Goal: Task Accomplishment & Management: Use online tool/utility

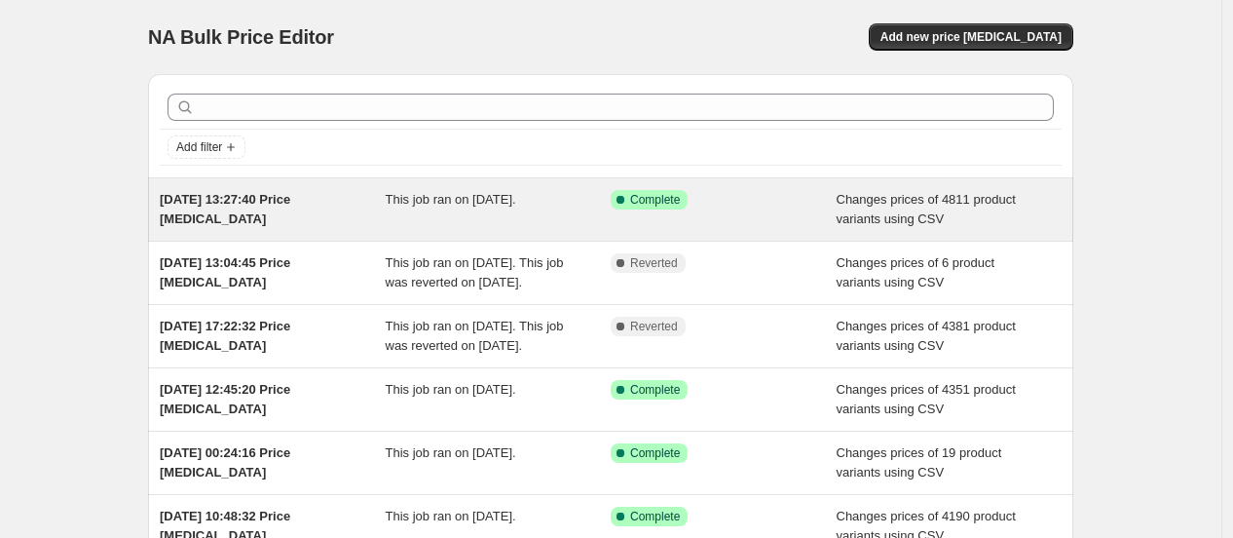
click at [853, 205] on span "Changes prices of 4811 product variants using CSV" at bounding box center [926, 209] width 179 height 34
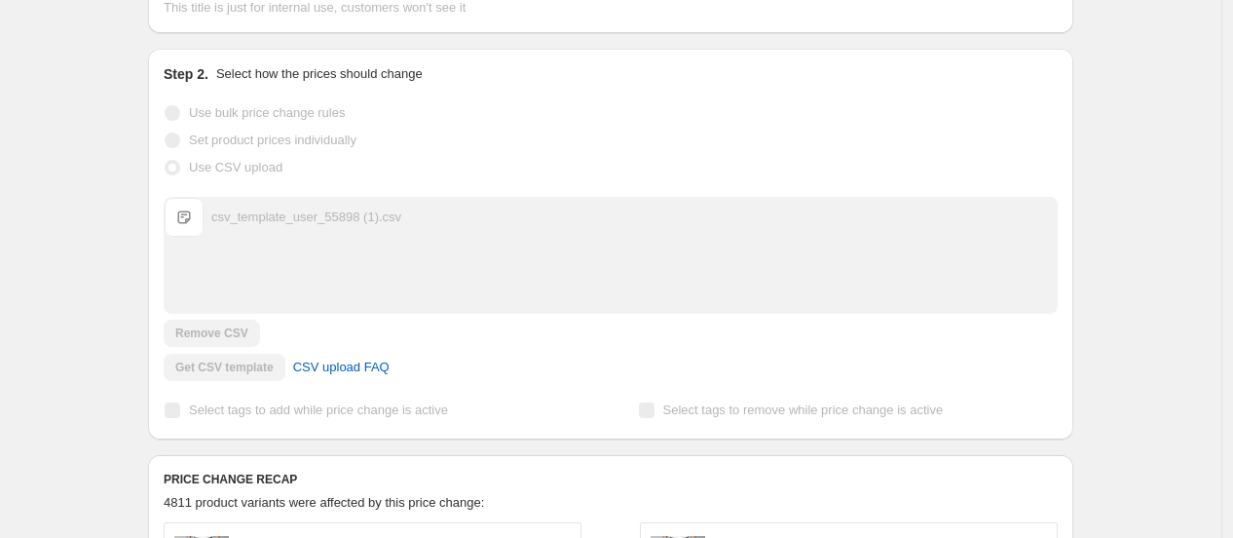
scroll to position [541, 0]
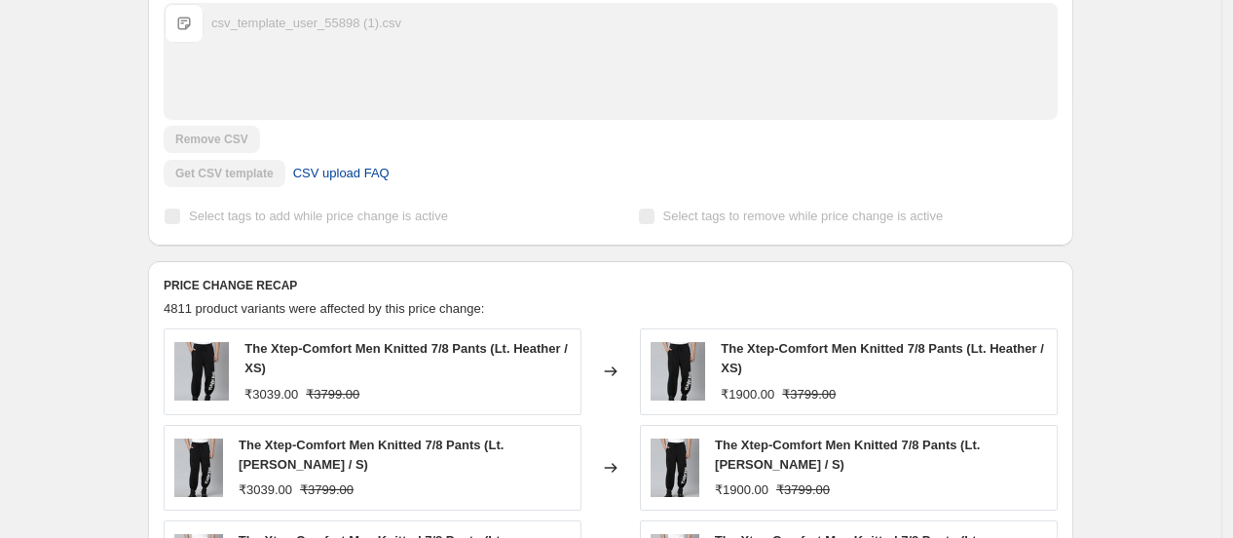
click at [349, 181] on span "CSV upload FAQ" at bounding box center [341, 173] width 96 height 19
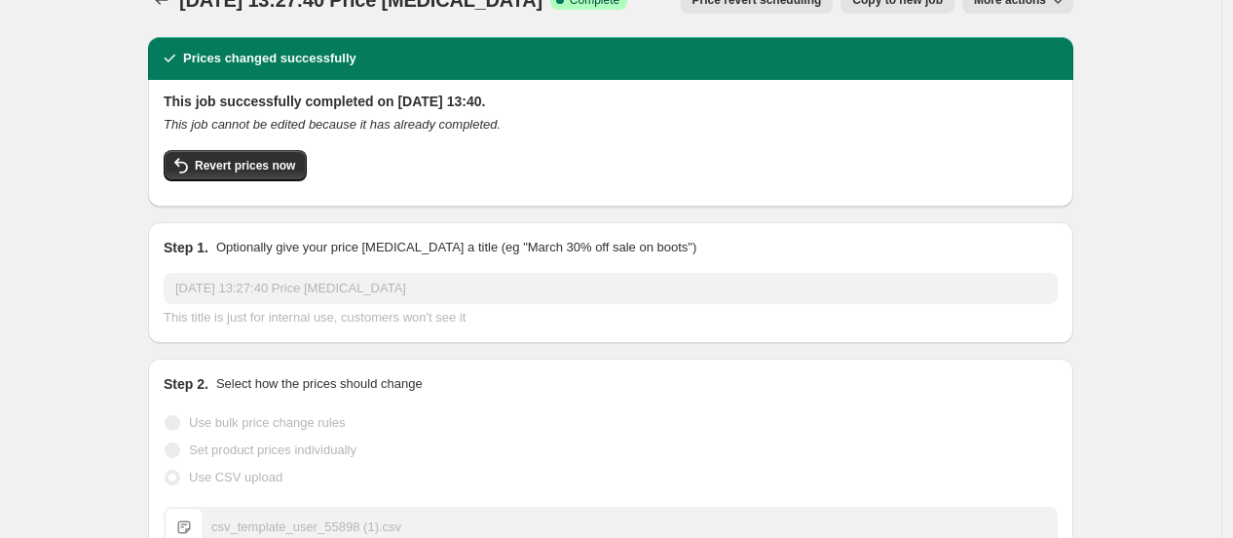
scroll to position [0, 0]
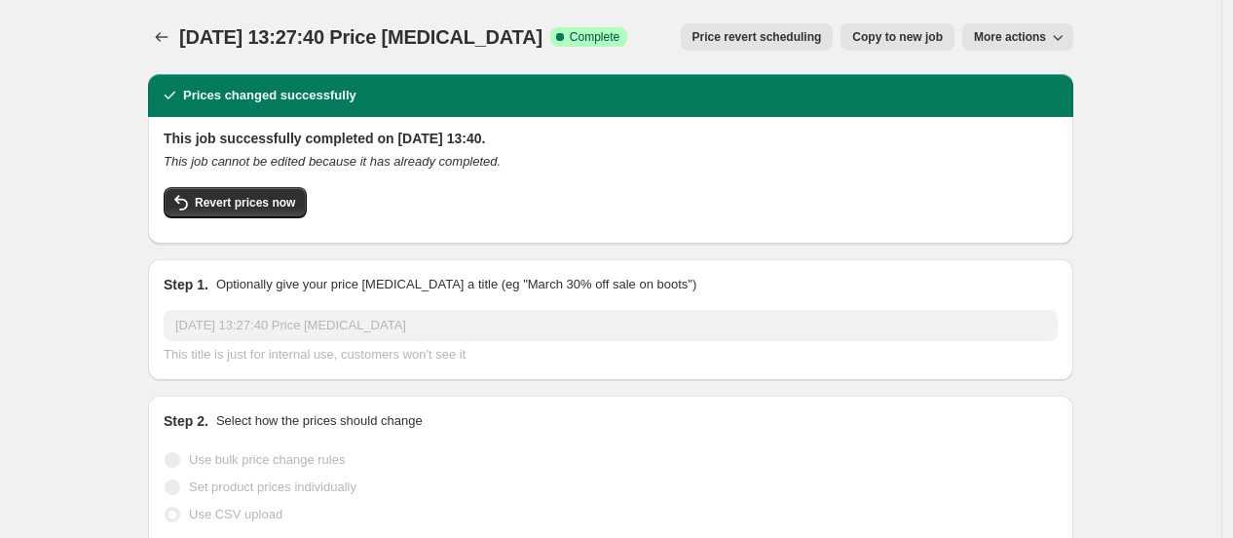
click at [1036, 33] on span "More actions" at bounding box center [1010, 37] width 72 height 16
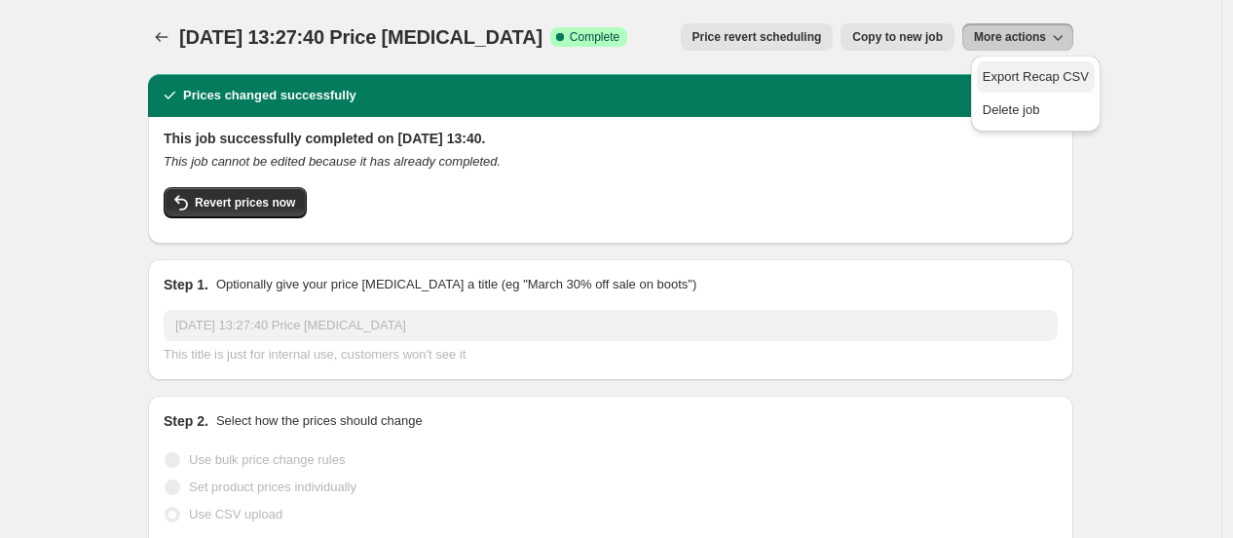
click at [1067, 75] on span "Export Recap CSV" at bounding box center [1036, 76] width 106 height 15
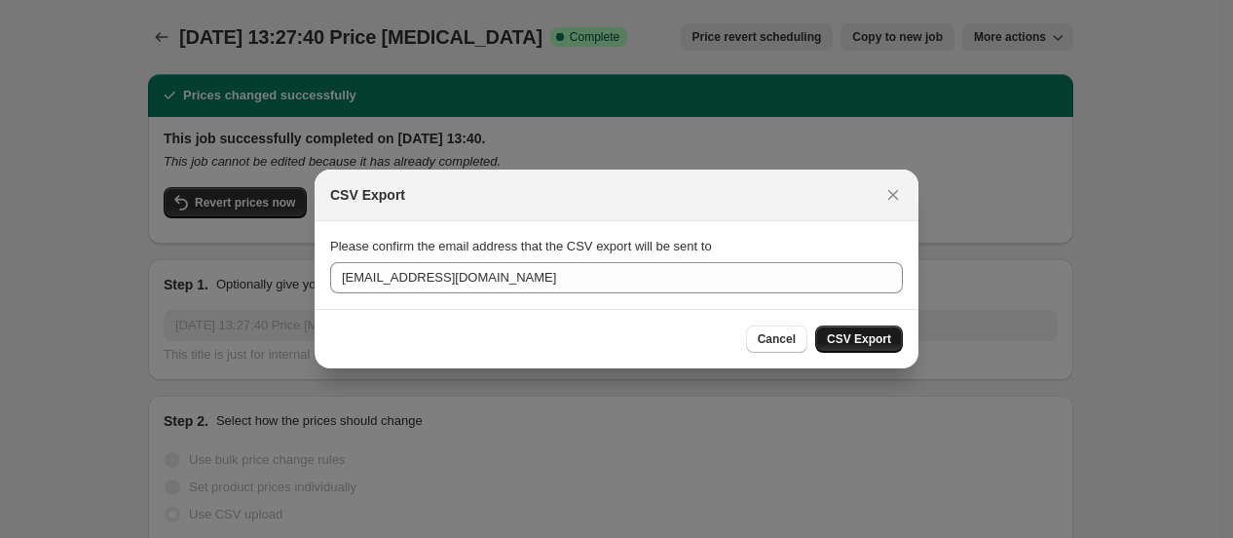
click at [851, 333] on span "CSV Export" at bounding box center [859, 339] width 64 height 16
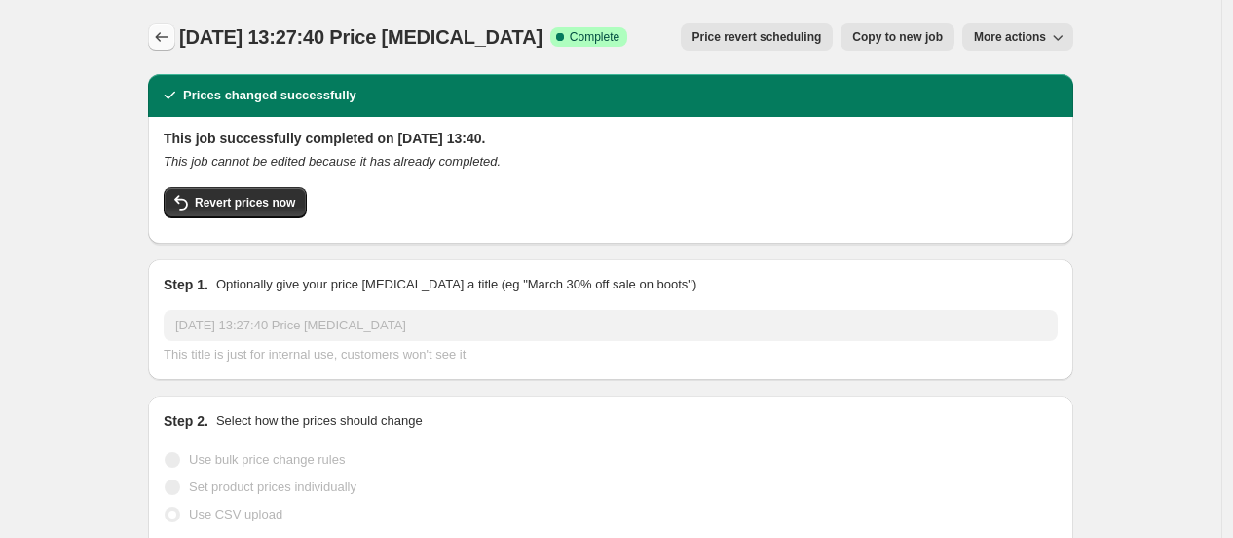
click at [158, 32] on icon "Price change jobs" at bounding box center [161, 36] width 19 height 19
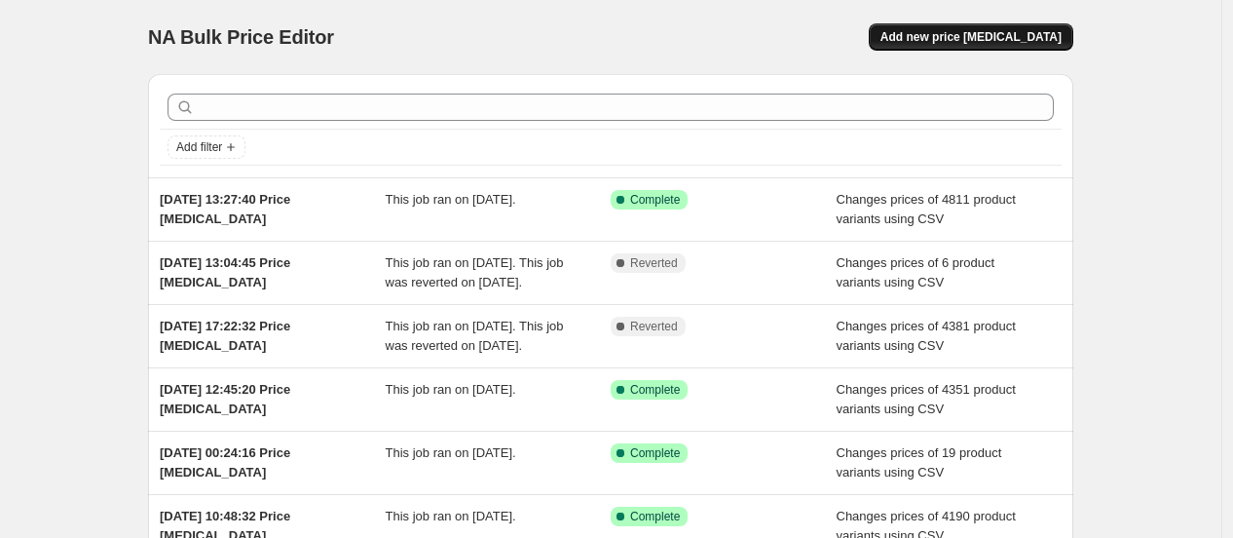
click at [1014, 37] on span "Add new price [MEDICAL_DATA]" at bounding box center [971, 37] width 181 height 16
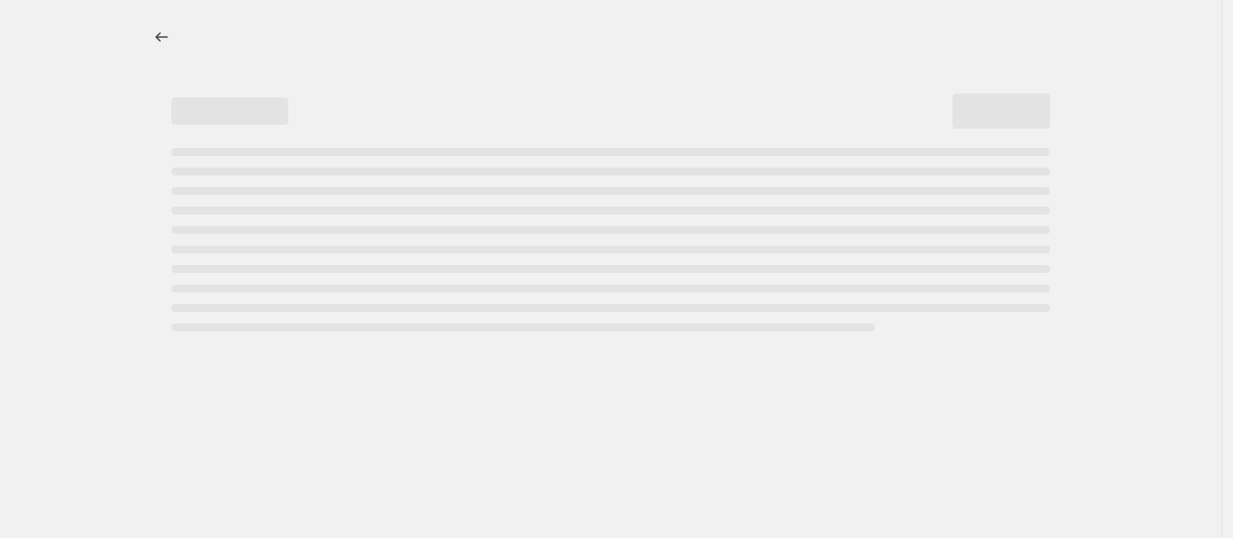
select select "percentage"
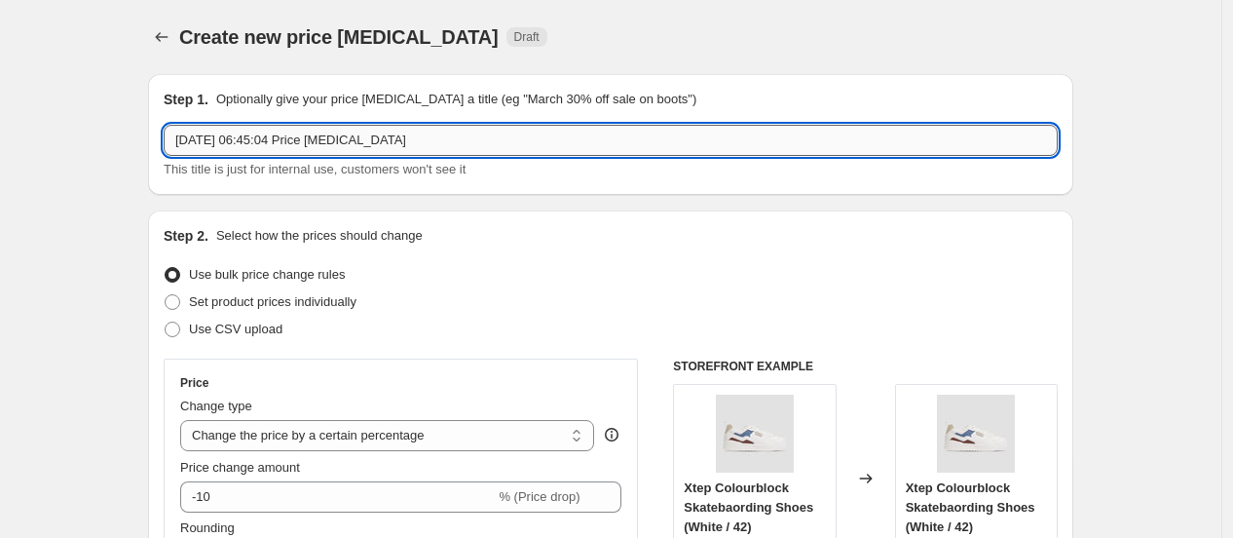
click at [175, 141] on input "[DATE] 06:45:04 Price [MEDICAL_DATA]" at bounding box center [611, 140] width 894 height 31
click at [186, 138] on input "[DATE] 06:45:04 Price [MEDICAL_DATA]" at bounding box center [611, 140] width 894 height 31
type input "[DATE] 06:45:04 Price [MEDICAL_DATA]"
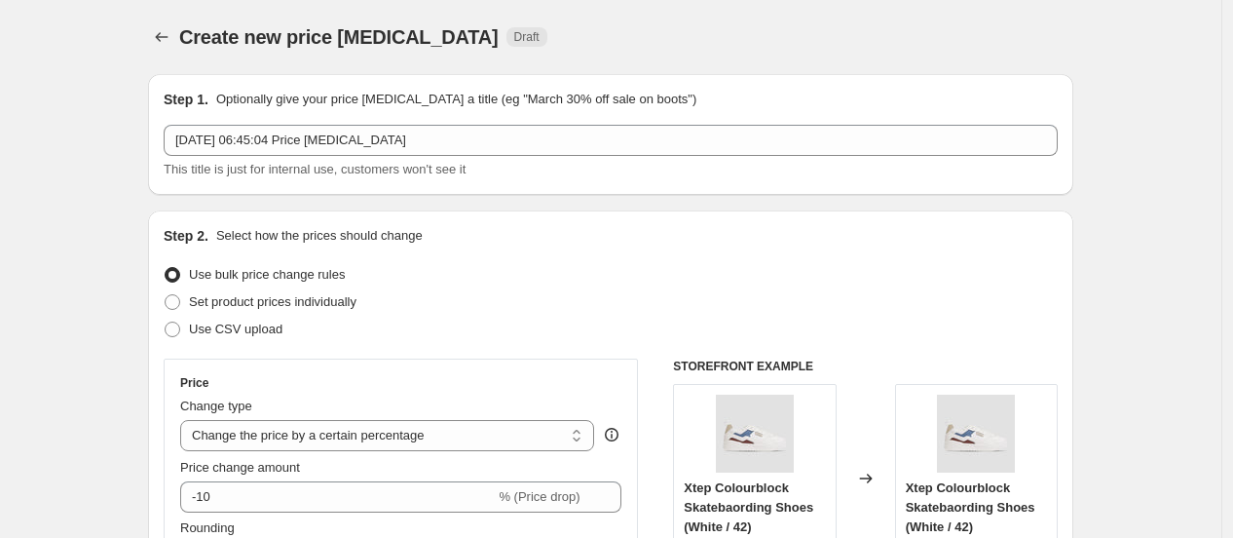
click at [530, 39] on div "Create new price [MEDICAL_DATA] Draft" at bounding box center [490, 36] width 623 height 27
click at [258, 335] on span "Use CSV upload" at bounding box center [236, 328] width 94 height 15
click at [166, 322] on input "Use CSV upload" at bounding box center [165, 321] width 1 height 1
radio input "true"
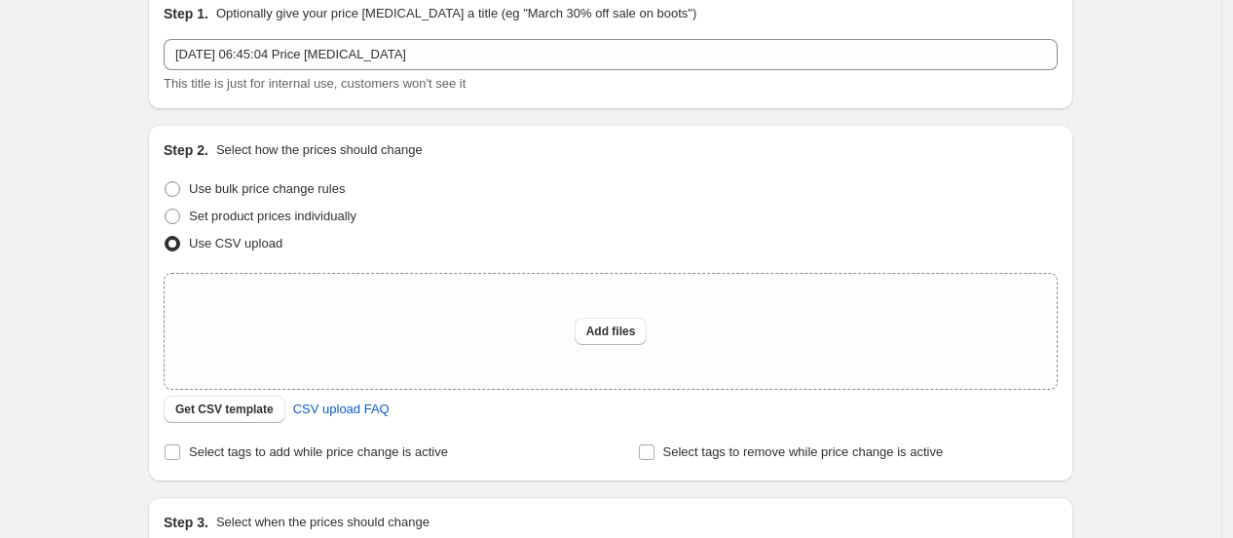
scroll to position [324, 0]
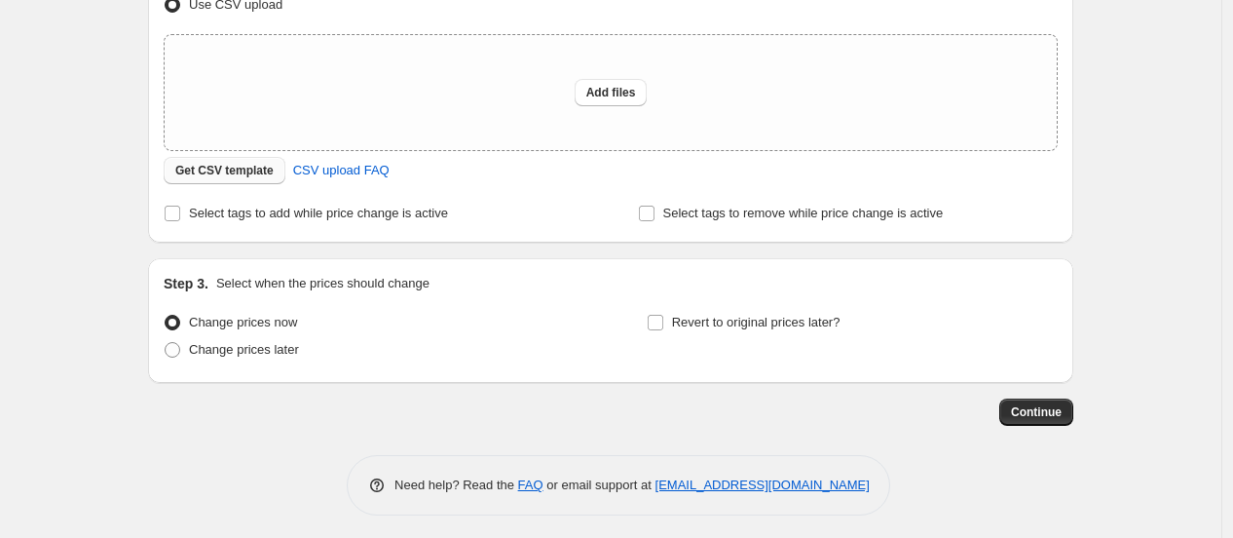
click at [249, 181] on button "Get CSV template" at bounding box center [225, 170] width 122 height 27
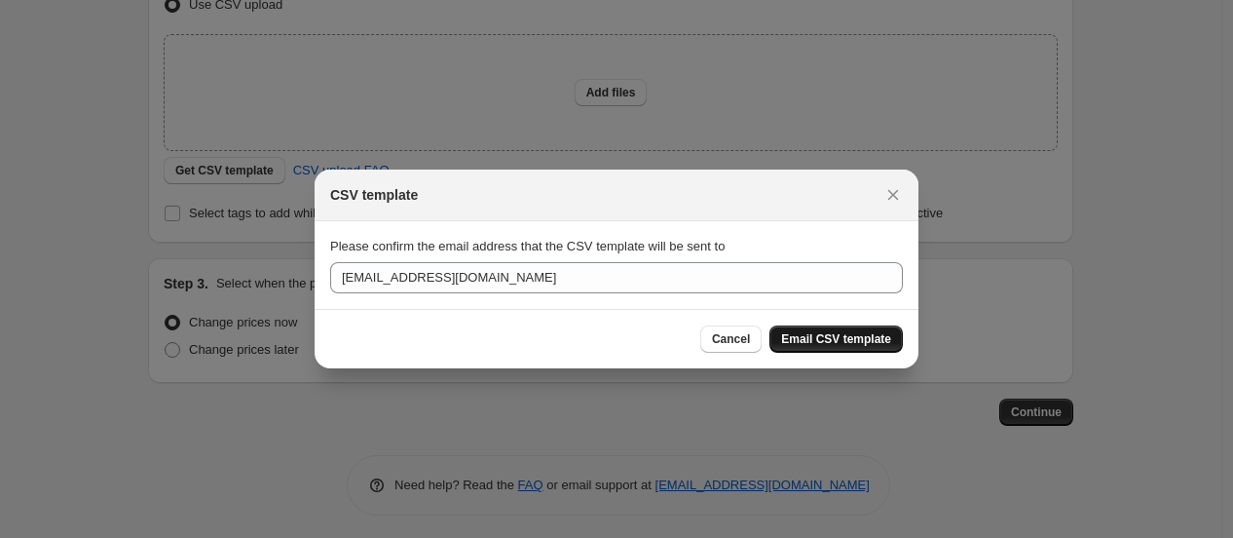
click at [828, 342] on span "Email CSV template" at bounding box center [836, 339] width 110 height 16
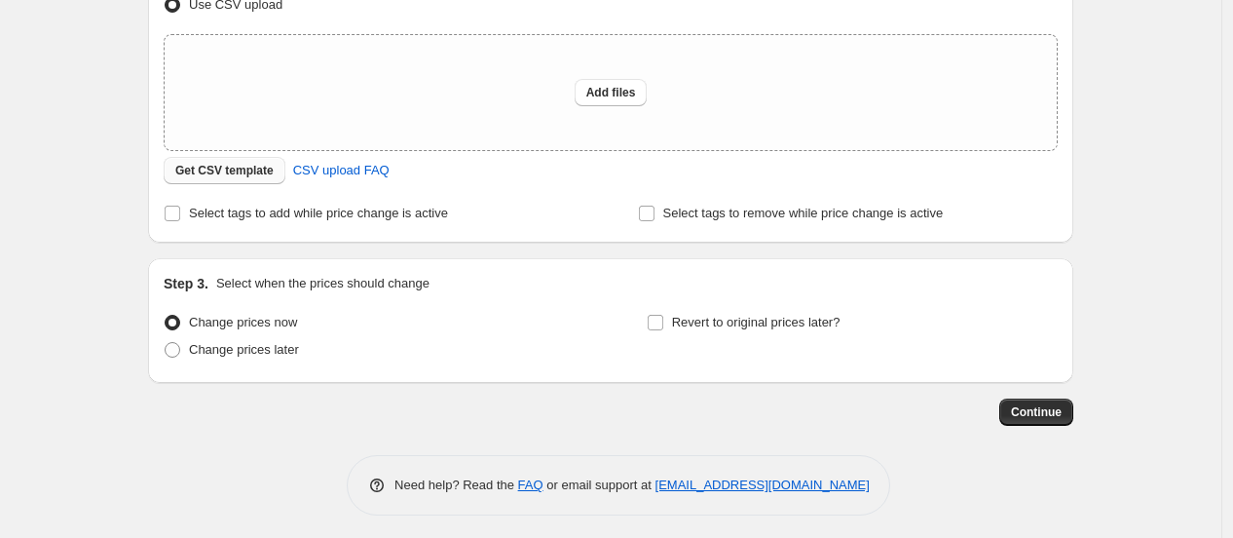
click at [242, 176] on span "Get CSV template" at bounding box center [224, 171] width 98 height 16
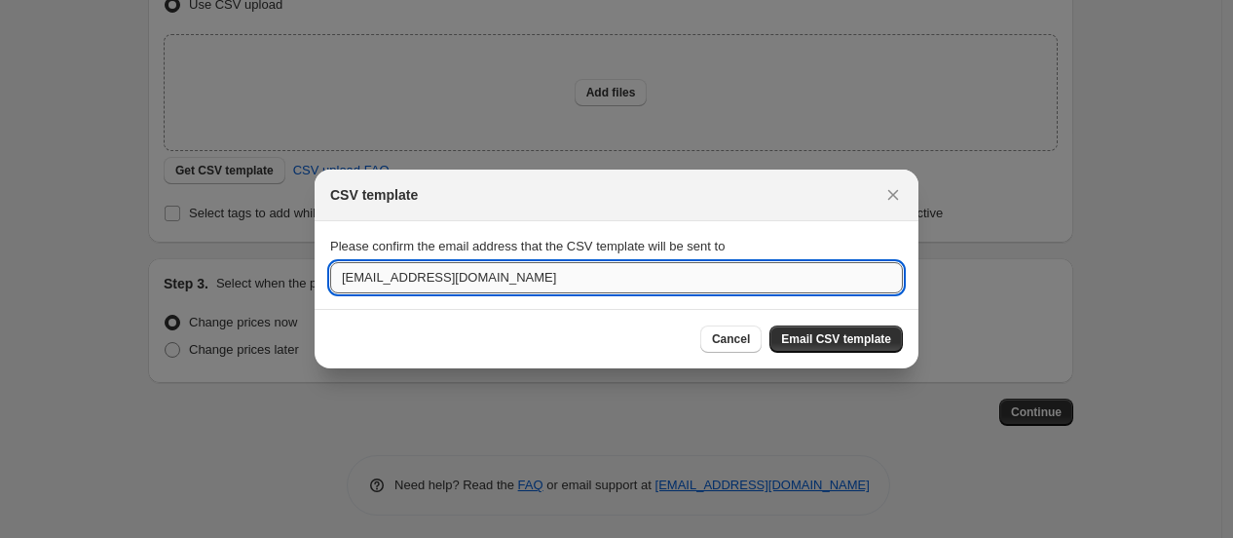
click at [519, 283] on input "[EMAIL_ADDRESS][DOMAIN_NAME]" at bounding box center [616, 277] width 573 height 31
click at [452, 277] on input "[EMAIL_ADDRESS][DOMAIN_NAME]" at bounding box center [616, 277] width 573 height 31
type input "[EMAIL_ADDRESS][DOMAIN_NAME]"
click at [862, 333] on span "Email CSV template" at bounding box center [836, 339] width 110 height 16
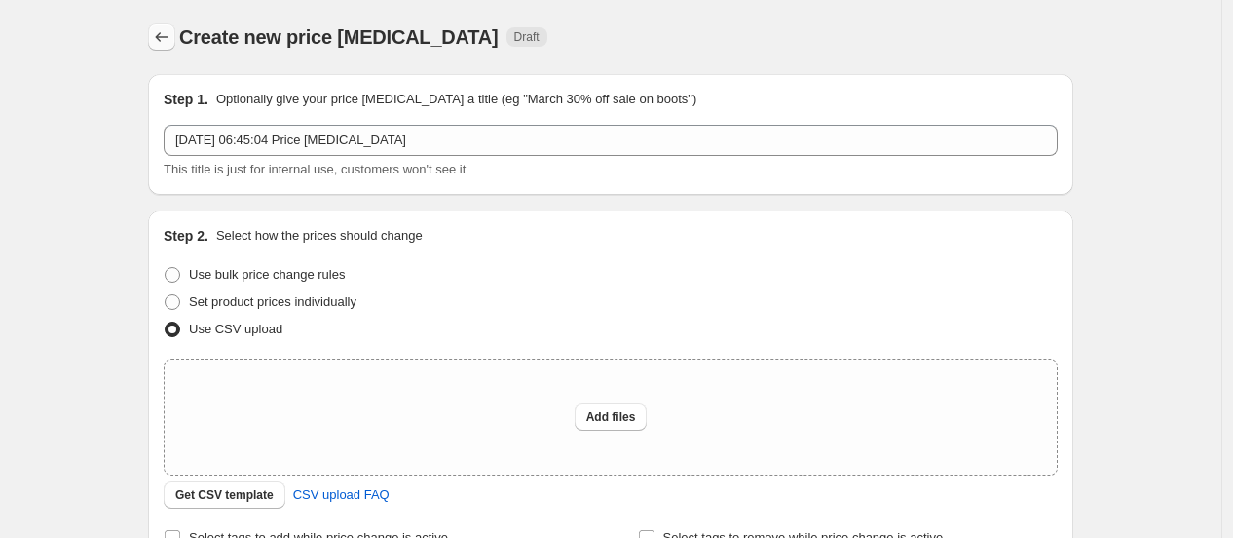
click at [169, 42] on icon "Price change jobs" at bounding box center [161, 36] width 19 height 19
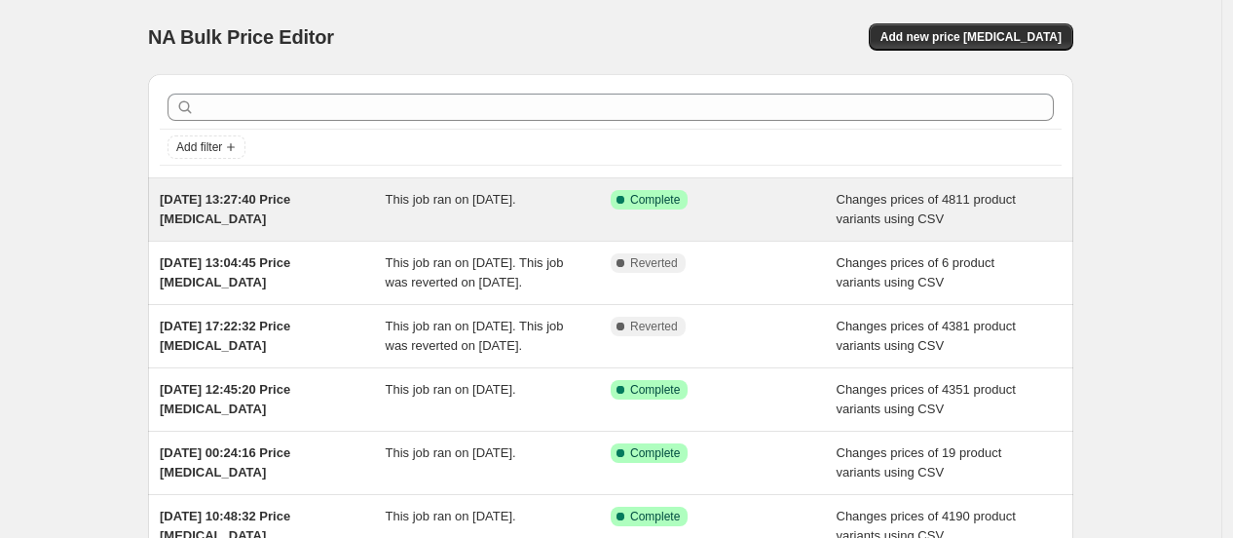
click at [874, 208] on div "Changes prices of 4811 product variants using CSV" at bounding box center [950, 209] width 226 height 39
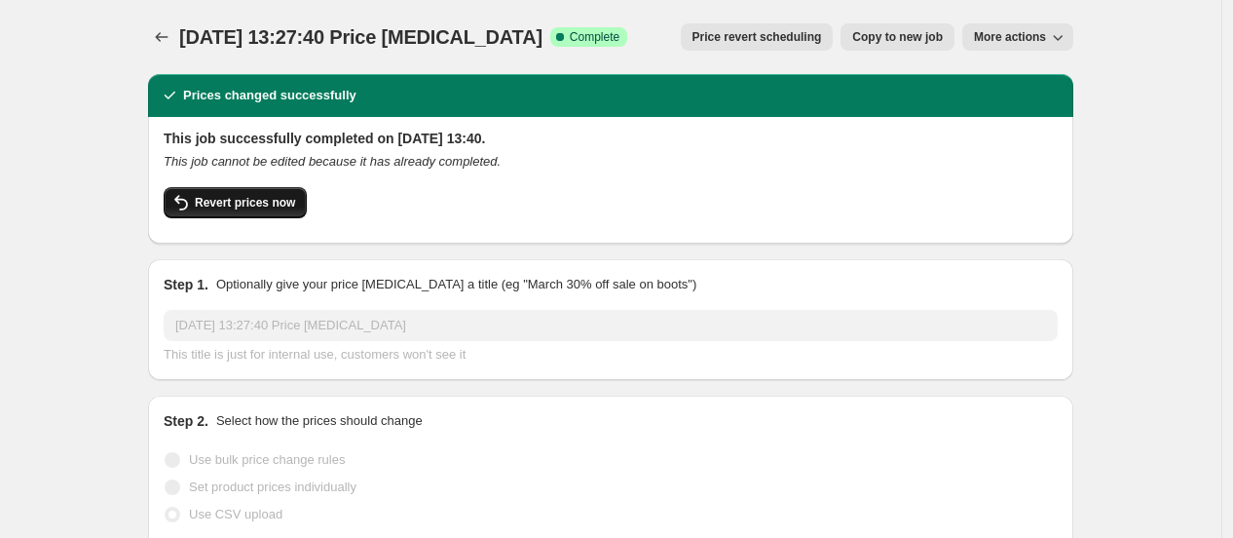
click at [276, 208] on span "Revert prices now" at bounding box center [245, 203] width 100 height 16
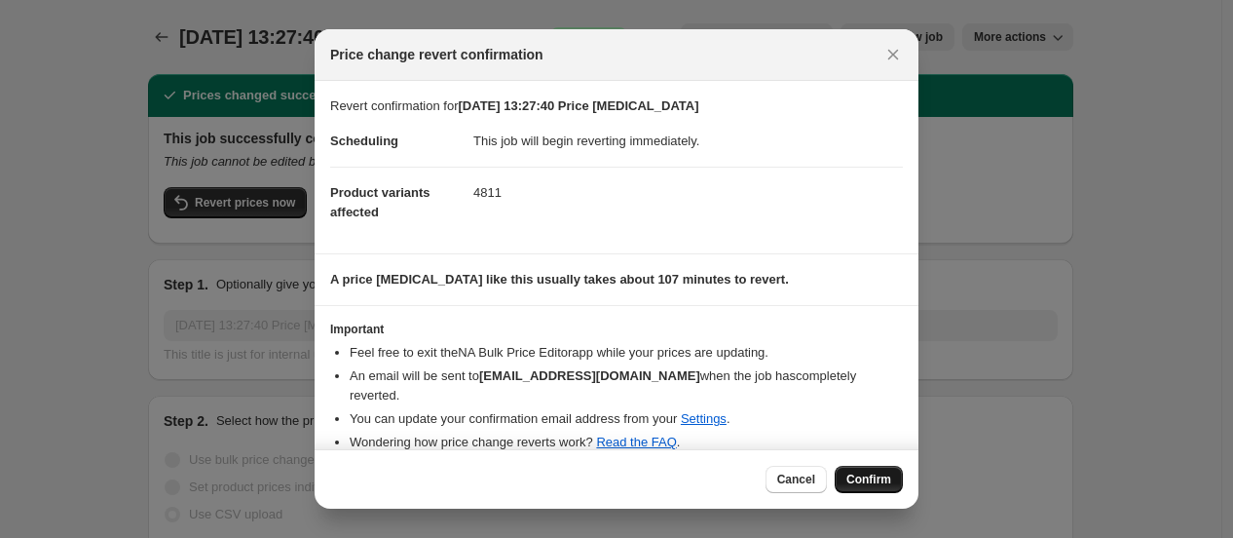
click at [872, 479] on span "Confirm" at bounding box center [868, 479] width 45 height 16
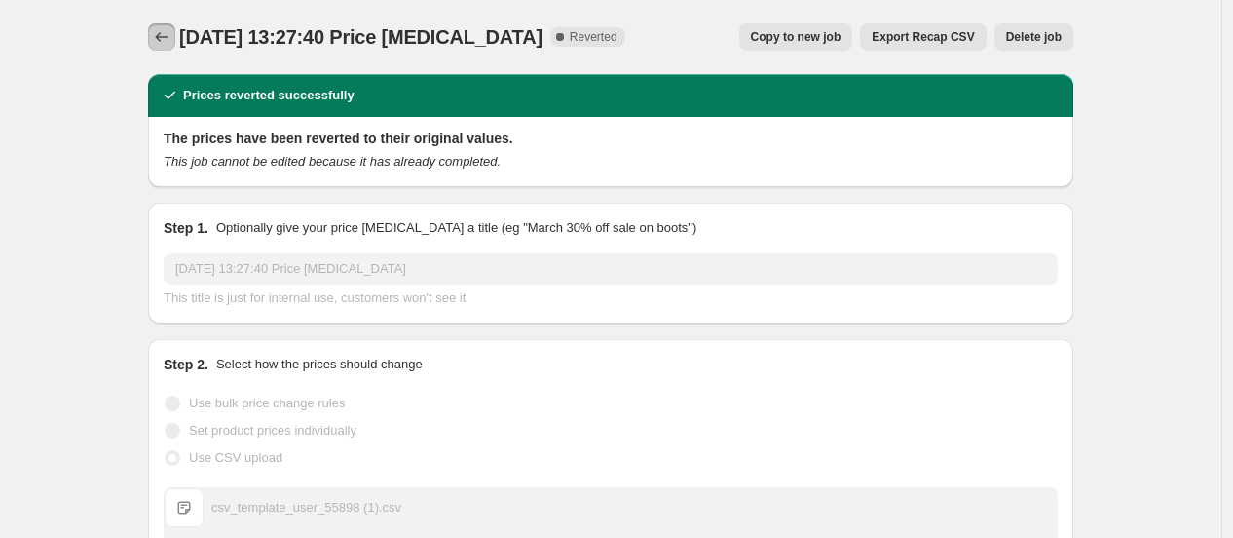
click at [168, 44] on icon "Price change jobs" at bounding box center [161, 36] width 19 height 19
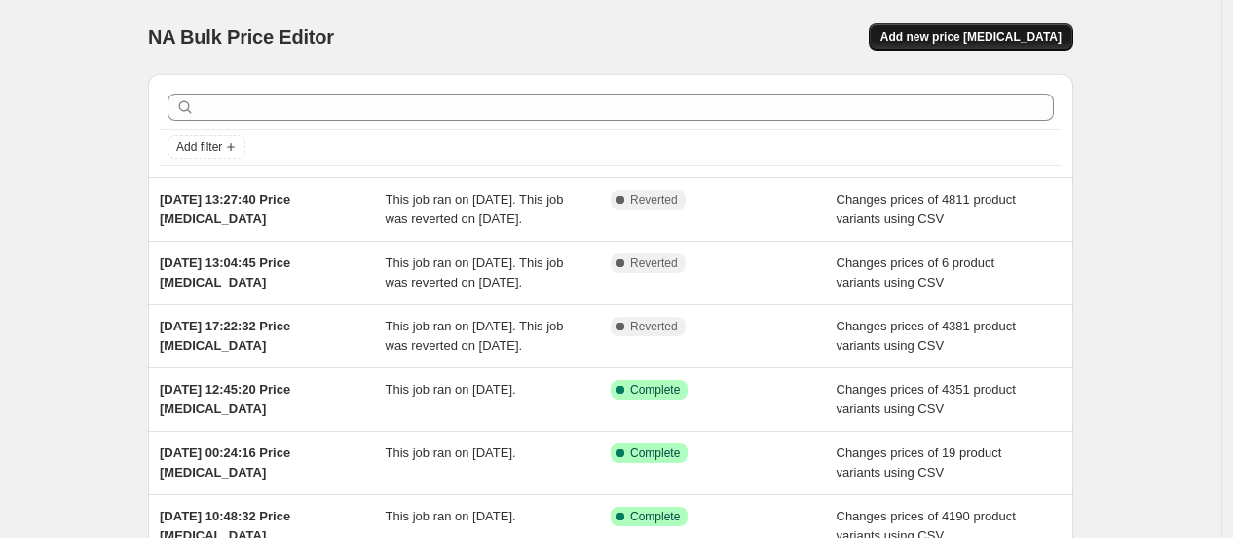
click at [1028, 39] on span "Add new price [MEDICAL_DATA]" at bounding box center [971, 37] width 181 height 16
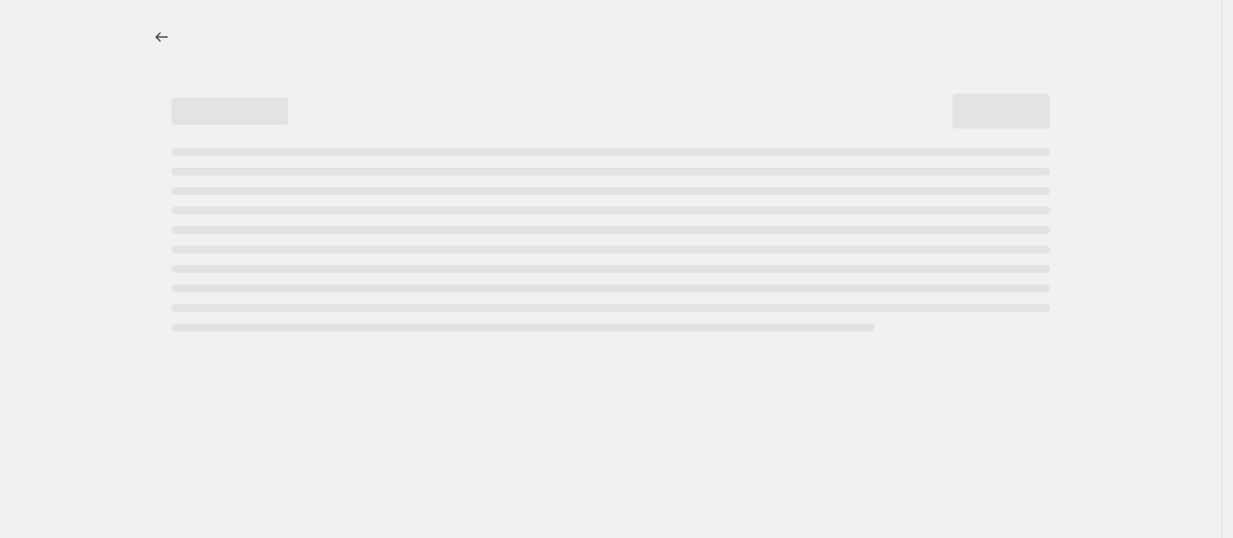
select select "percentage"
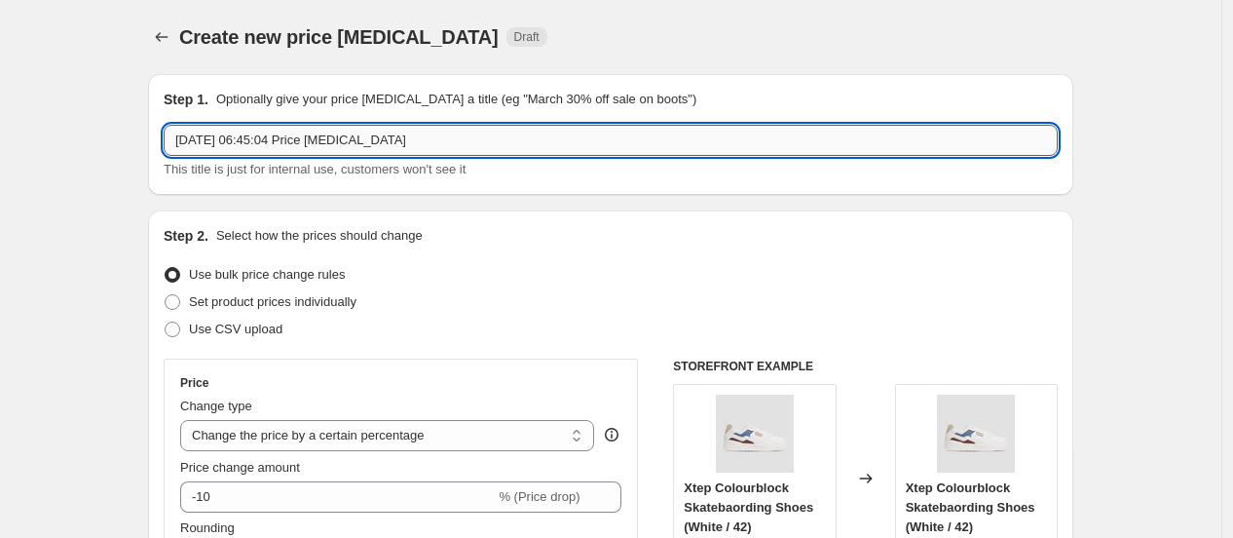
click at [188, 138] on input "[DATE] 06:45:04 Price [MEDICAL_DATA]" at bounding box center [611, 140] width 894 height 31
type input "[DATE] 06:45:04 Price [MEDICAL_DATA]"
click at [224, 334] on span "Use CSV upload" at bounding box center [236, 328] width 94 height 15
click at [166, 322] on input "Use CSV upload" at bounding box center [165, 321] width 1 height 1
radio input "true"
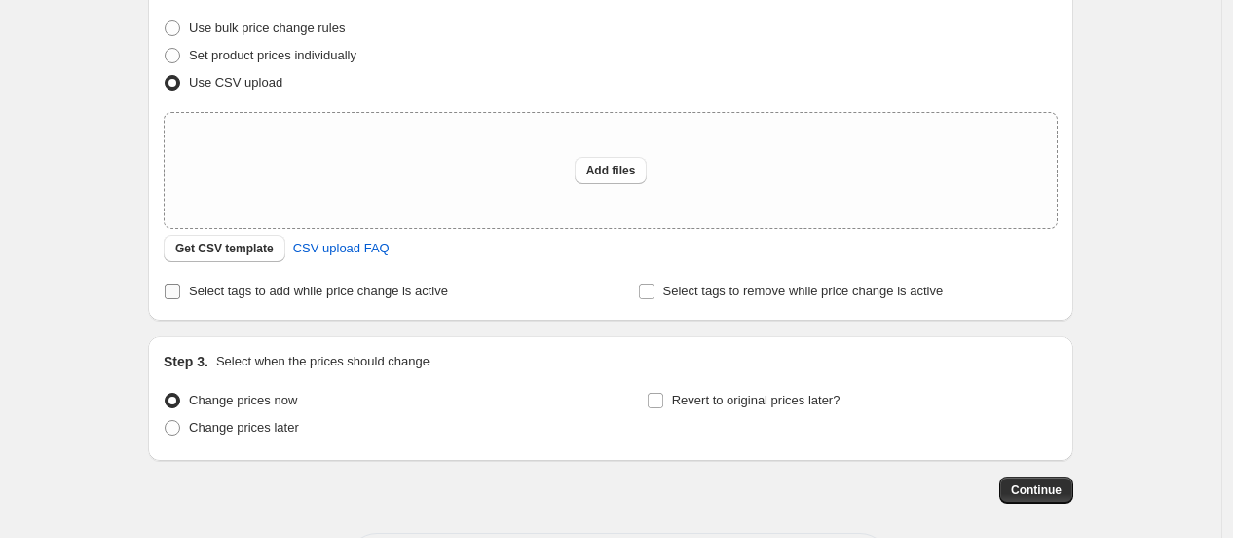
scroll to position [324, 0]
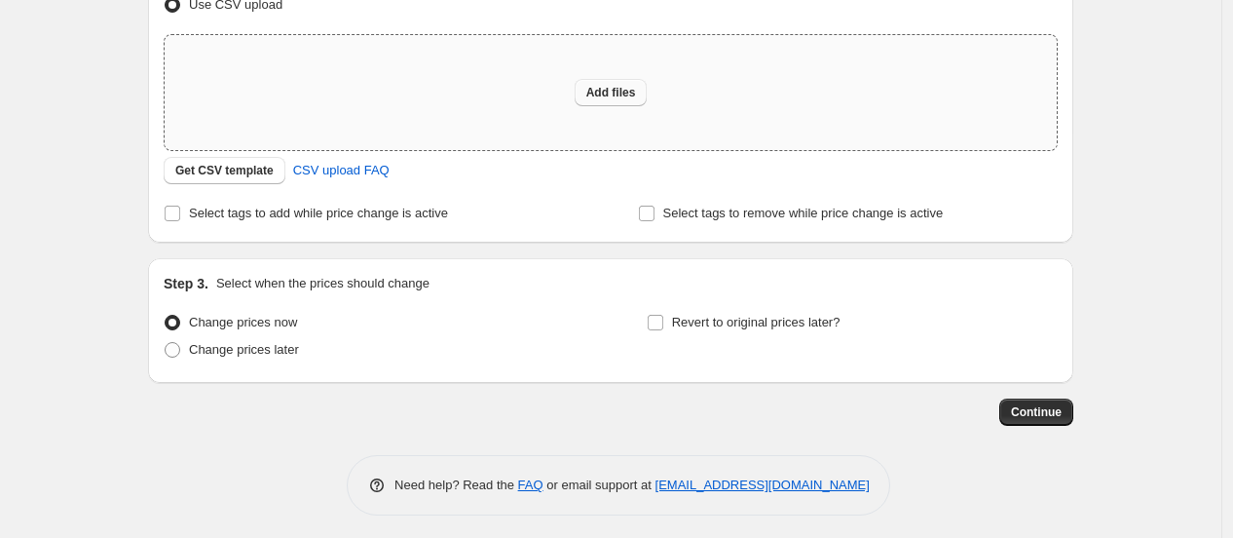
click at [607, 87] on span "Add files" at bounding box center [611, 93] width 50 height 16
type input "C:\fakepath\Discount upload [DATE]csv"
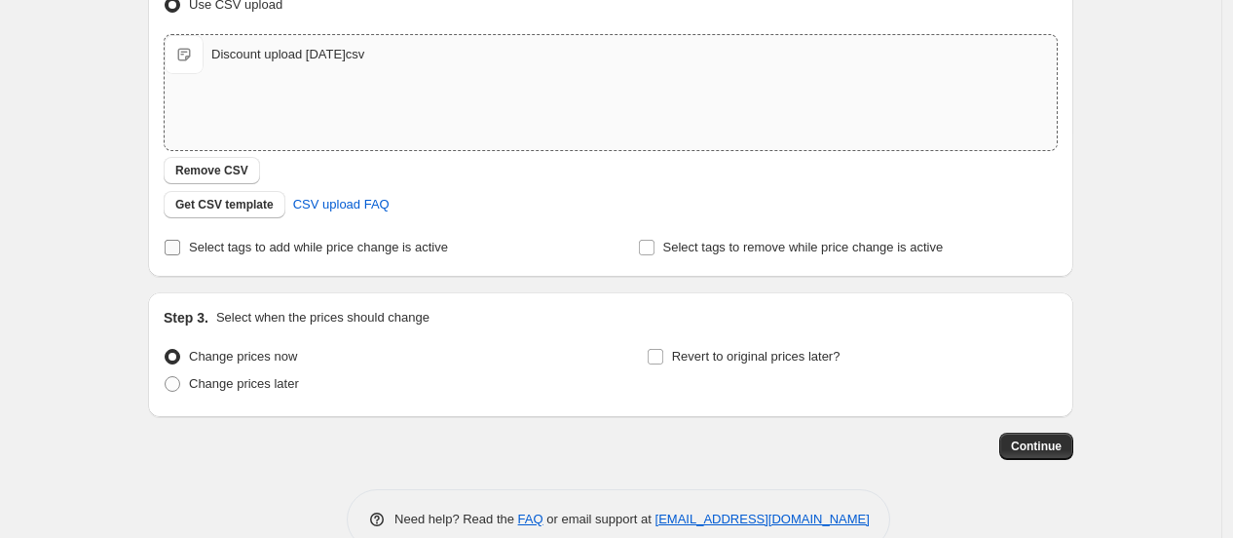
click at [411, 251] on span "Select tags to add while price change is active" at bounding box center [318, 247] width 259 height 15
click at [180, 251] on input "Select tags to add while price change is active" at bounding box center [173, 248] width 16 height 16
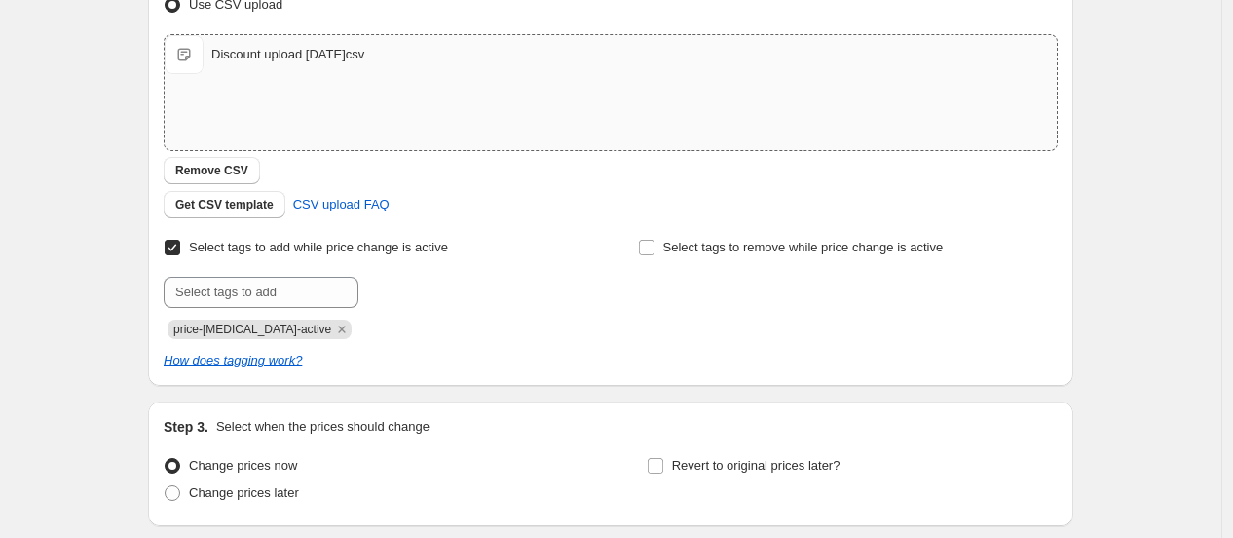
click at [411, 251] on span "Select tags to add while price change is active" at bounding box center [318, 247] width 259 height 15
click at [180, 251] on input "Select tags to add while price change is active" at bounding box center [173, 248] width 16 height 16
checkbox input "false"
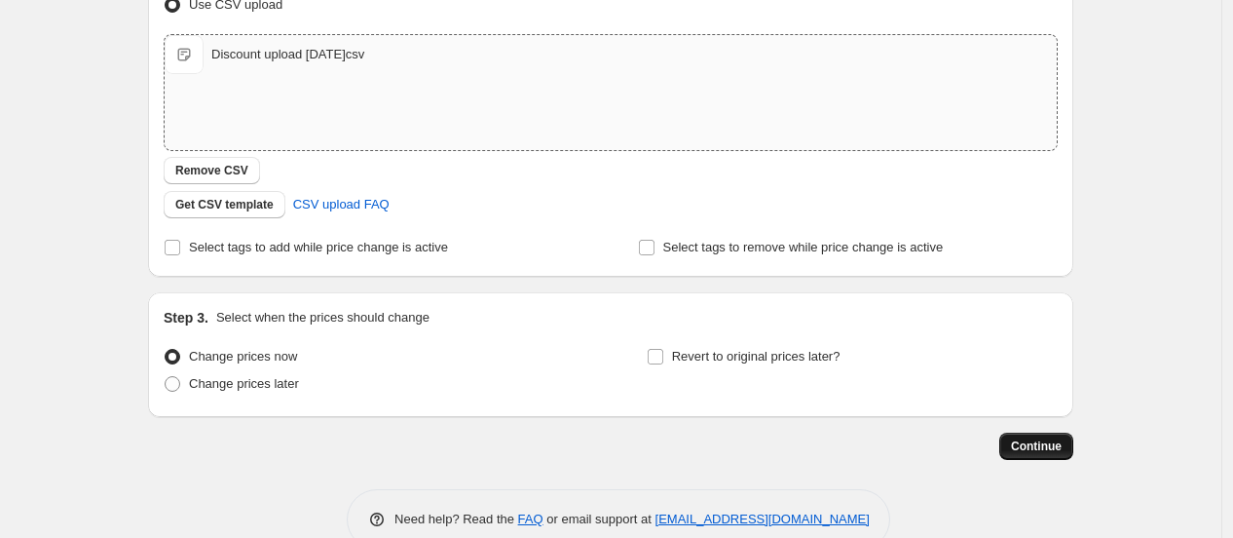
click at [1028, 443] on span "Continue" at bounding box center [1036, 446] width 51 height 16
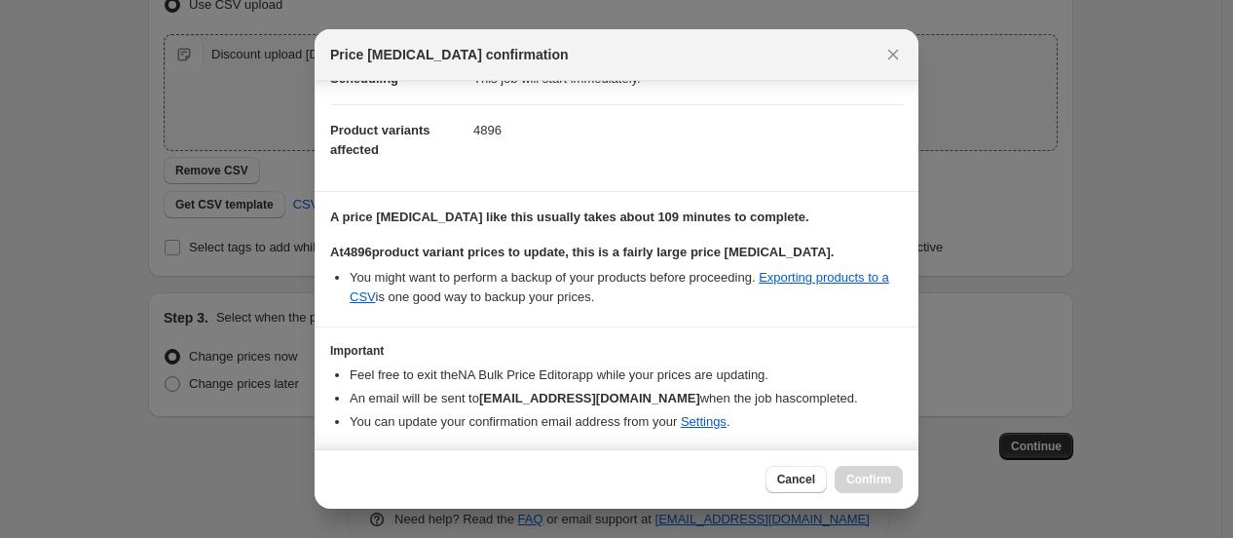
scroll to position [123, 0]
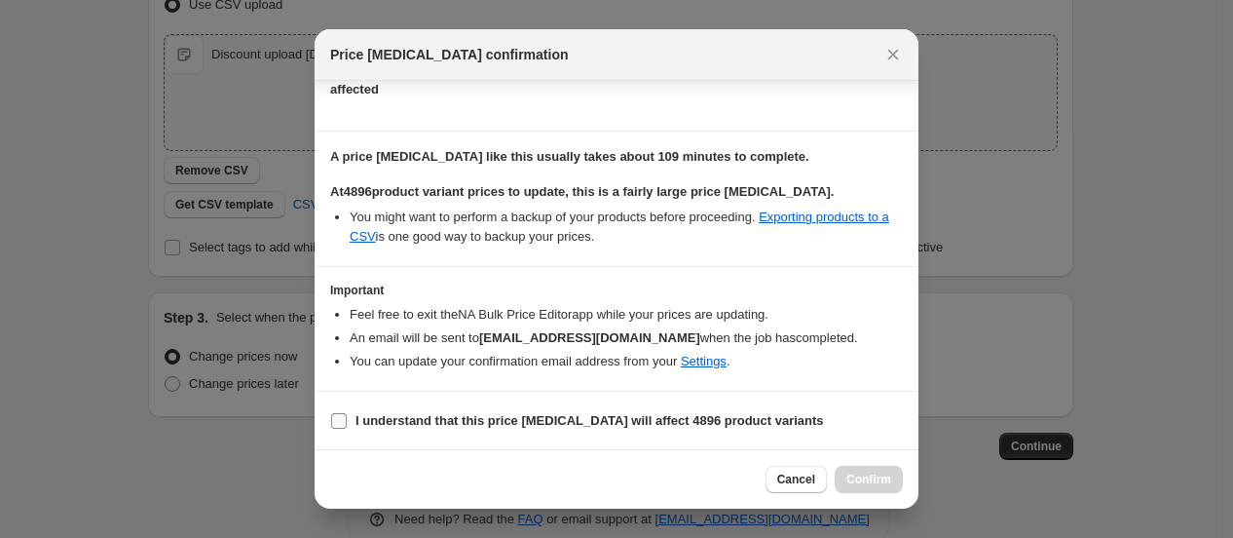
click at [387, 420] on b "I understand that this price [MEDICAL_DATA] will affect 4896 product variants" at bounding box center [590, 420] width 469 height 15
click at [347, 420] on input "I understand that this price [MEDICAL_DATA] will affect 4896 product variants" at bounding box center [339, 421] width 16 height 16
checkbox input "true"
click at [853, 475] on span "Confirm" at bounding box center [868, 479] width 45 height 16
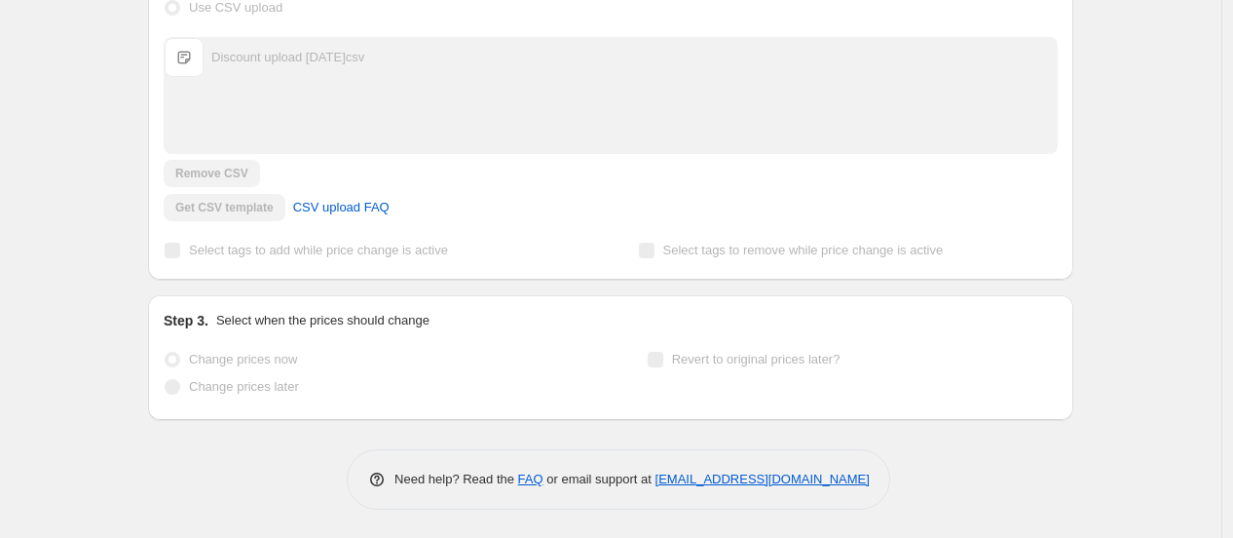
scroll to position [29, 0]
